Goal: Task Accomplishment & Management: Manage account settings

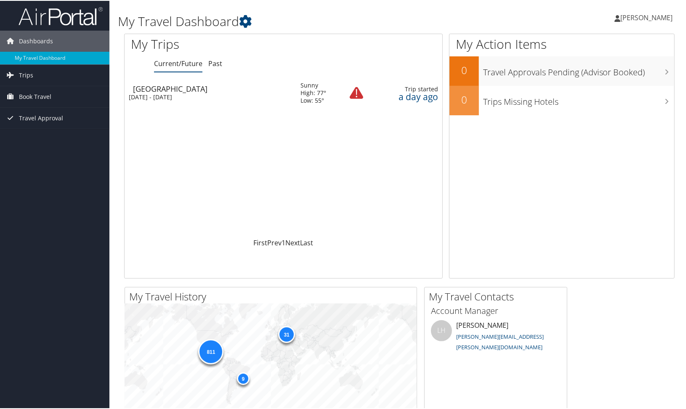
click at [631, 18] on span "[PERSON_NAME]" at bounding box center [646, 16] width 52 height 9
click at [623, 46] on link "My Settings" at bounding box center [624, 46] width 94 height 14
click at [659, 20] on span "[PERSON_NAME]" at bounding box center [646, 16] width 52 height 9
click at [615, 75] on link "View Travel Profile" at bounding box center [624, 75] width 94 height 14
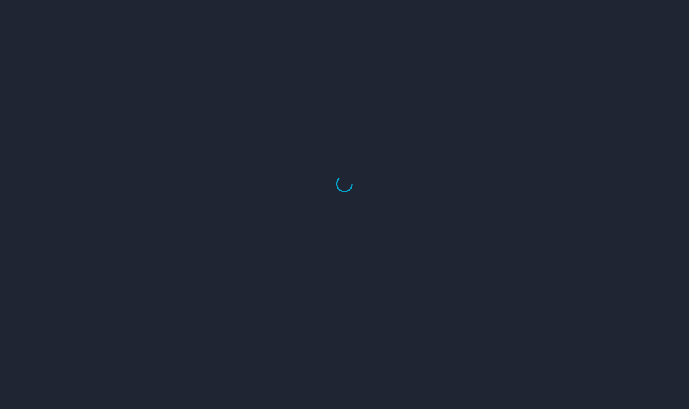
select select "US"
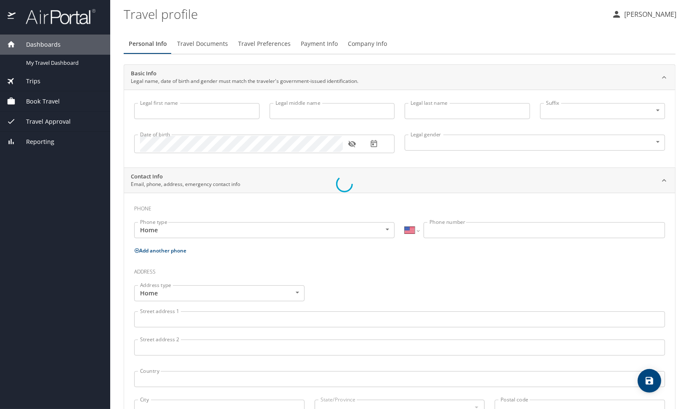
type input "[PERSON_NAME]"
type input "[DEMOGRAPHIC_DATA]"
select select "MX"
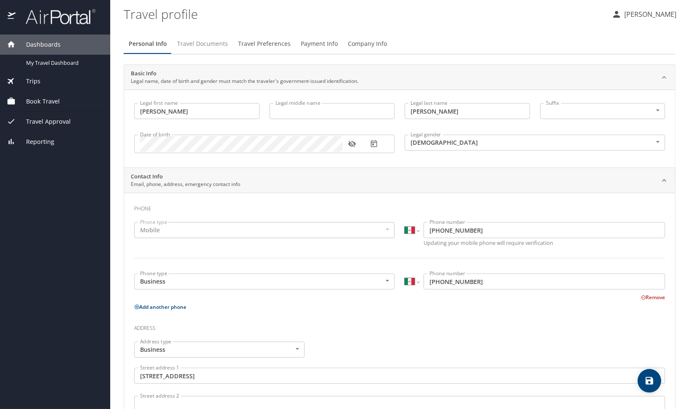
click at [212, 41] on span "Travel Documents" at bounding box center [202, 44] width 51 height 11
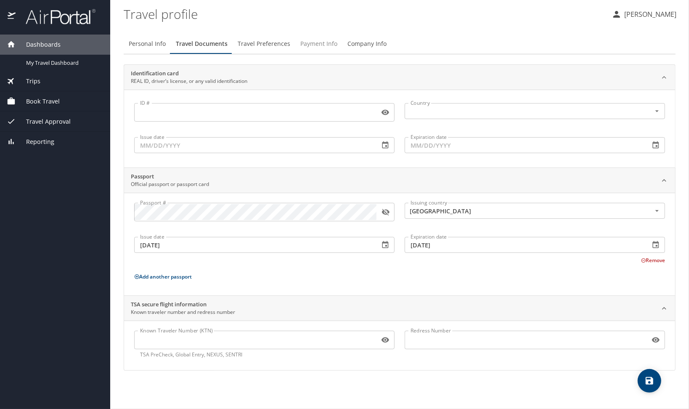
click at [308, 43] on span "Payment Info" at bounding box center [318, 44] width 37 height 11
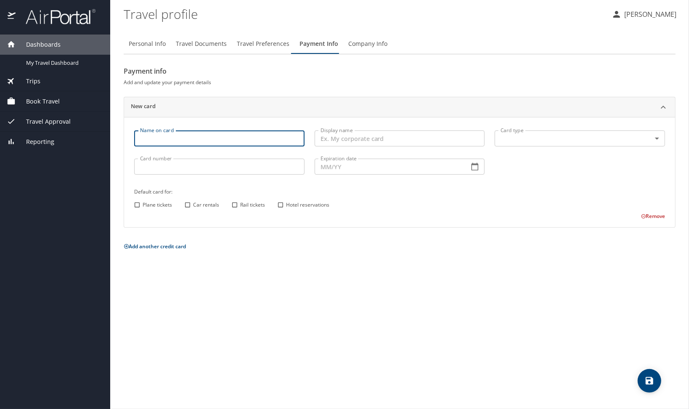
click at [277, 136] on input "Name on card" at bounding box center [219, 138] width 170 height 16
type input "r"
type input "[PERSON_NAME]"
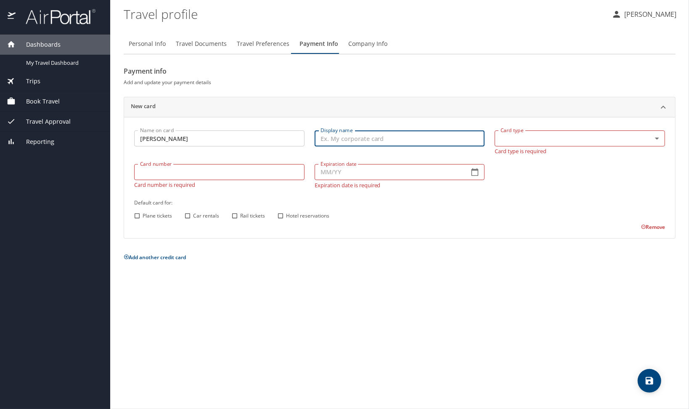
click at [367, 134] on input "Display name" at bounding box center [400, 138] width 170 height 16
click at [348, 138] on input "CORPORTATE" at bounding box center [400, 138] width 170 height 16
type input "CORPORATE"
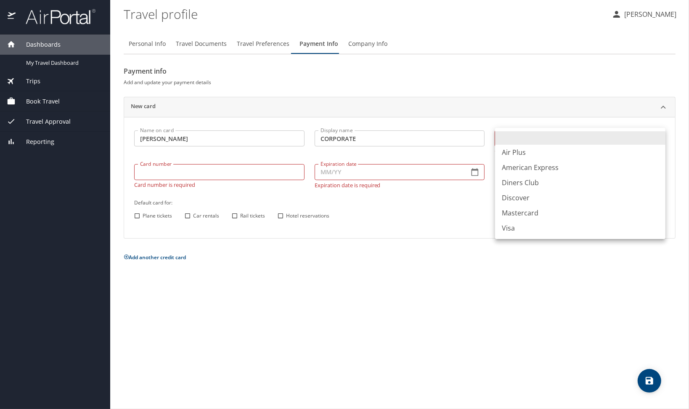
click at [506, 139] on body "Dashboards My Travel Dashboard Trips Current / Future Trips Past Trips Trips Mi…" at bounding box center [344, 204] width 689 height 409
click at [529, 231] on li "Visa" at bounding box center [580, 228] width 170 height 15
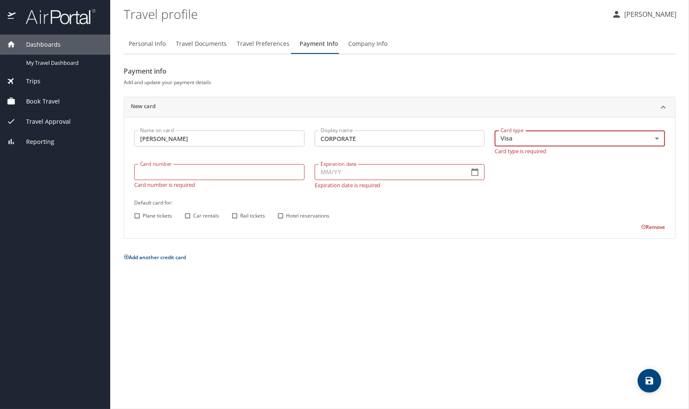
type input "VI"
click at [200, 171] on input "Card number" at bounding box center [219, 172] width 170 height 16
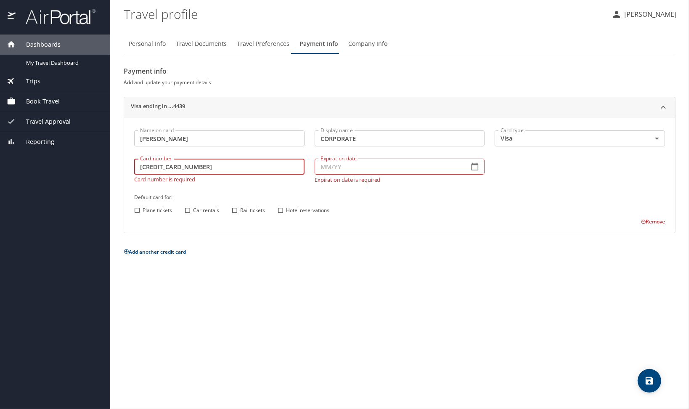
type input "[CREDIT_CARD_NUMBER]"
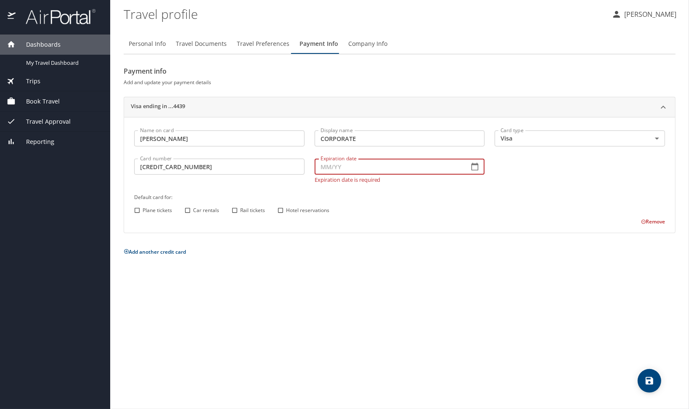
click at [413, 167] on input "Expiration date" at bounding box center [389, 167] width 148 height 16
type input "07/26"
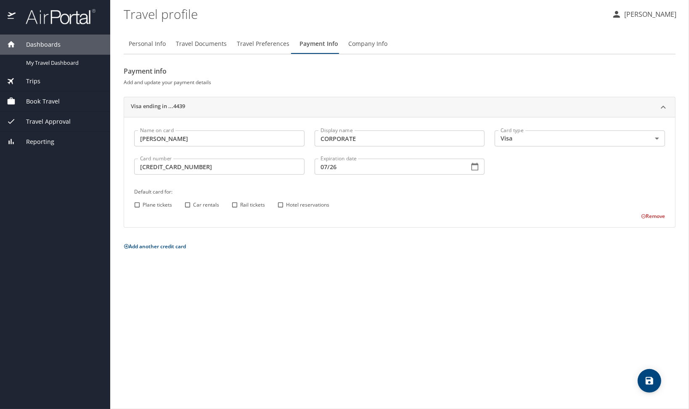
click at [383, 233] on div "Payment info Add and update your payment details Visa ending in ...4439 Name on…" at bounding box center [400, 157] width 552 height 187
click at [654, 379] on icon "save" at bounding box center [650, 381] width 10 height 10
